Goal: Information Seeking & Learning: Compare options

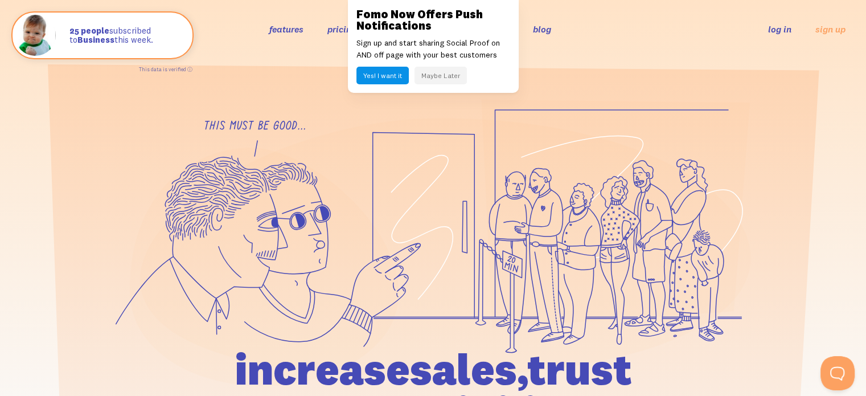
click at [428, 73] on button "Maybe Later" at bounding box center [441, 76] width 52 height 18
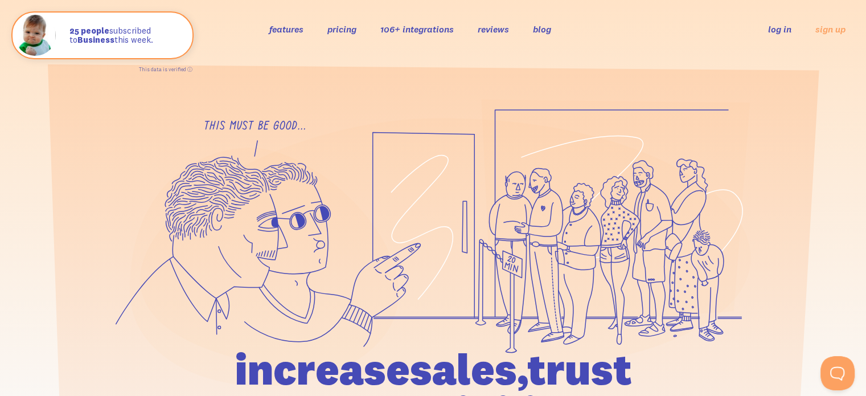
click at [341, 21] on div "features pricing 106+ integrations reviews blog log in sign up log in sign up" at bounding box center [433, 29] width 825 height 31
click at [344, 28] on link "pricing" at bounding box center [342, 28] width 29 height 11
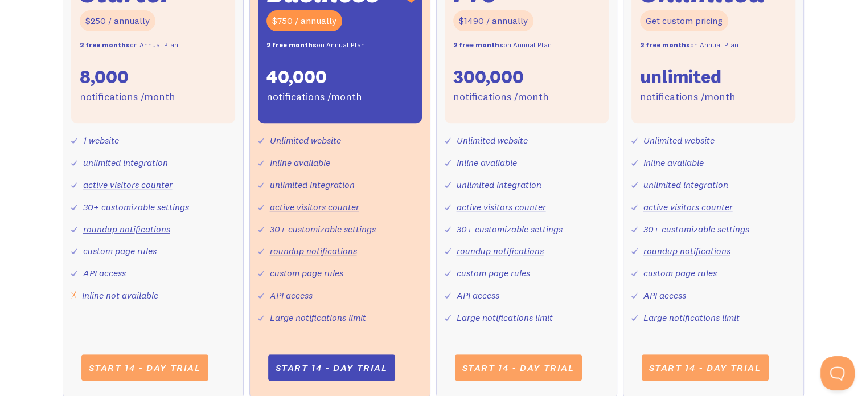
scroll to position [416, 0]
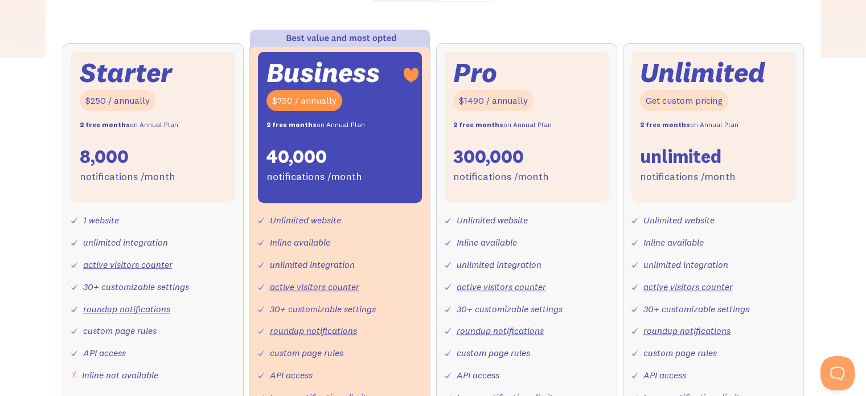
click at [384, 104] on div "Monthly Annual Starter $25 / month 8,000 notifications /month 1 website unlimit…" at bounding box center [434, 240] width 776 height 524
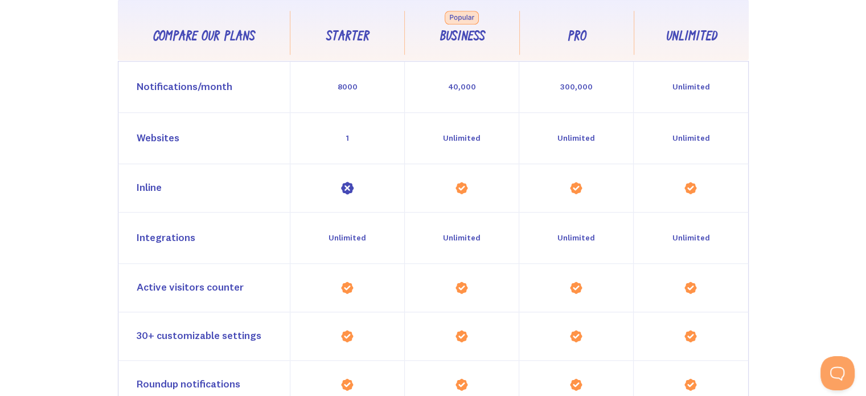
scroll to position [1016, 0]
